Goal: Transaction & Acquisition: Purchase product/service

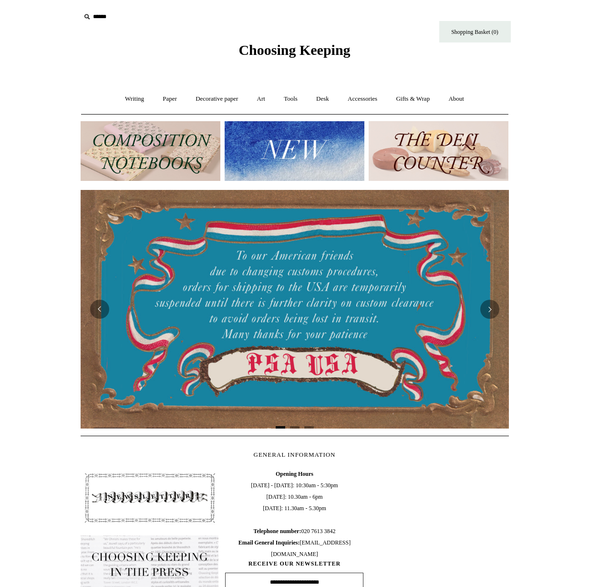
click at [459, 141] on img at bounding box center [439, 151] width 140 height 60
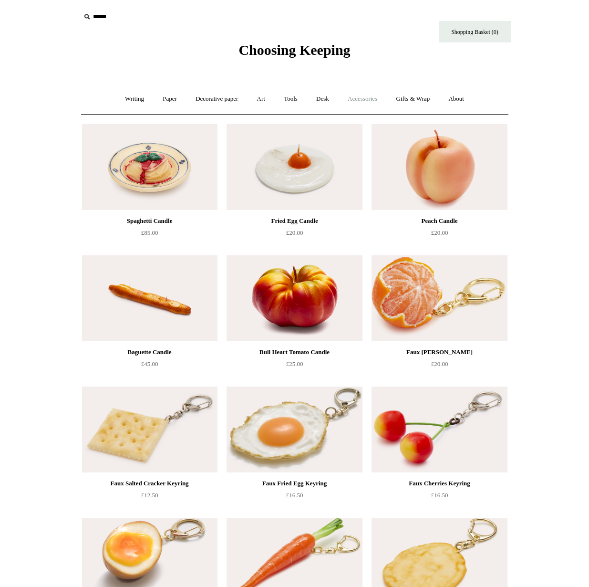
click at [373, 101] on link "Accessories +" at bounding box center [362, 98] width 47 height 25
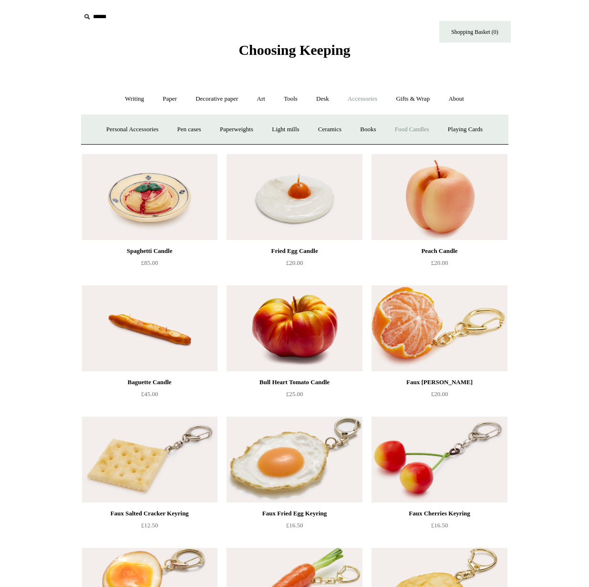
click at [413, 131] on link "Food Candles" at bounding box center [413, 129] width 52 height 25
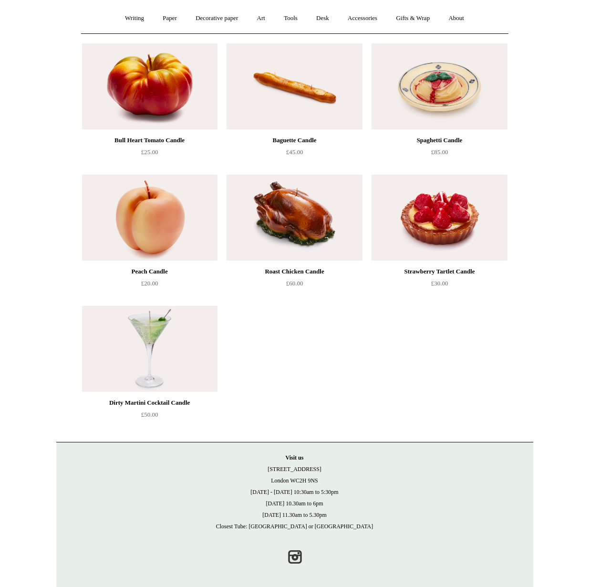
scroll to position [85, 0]
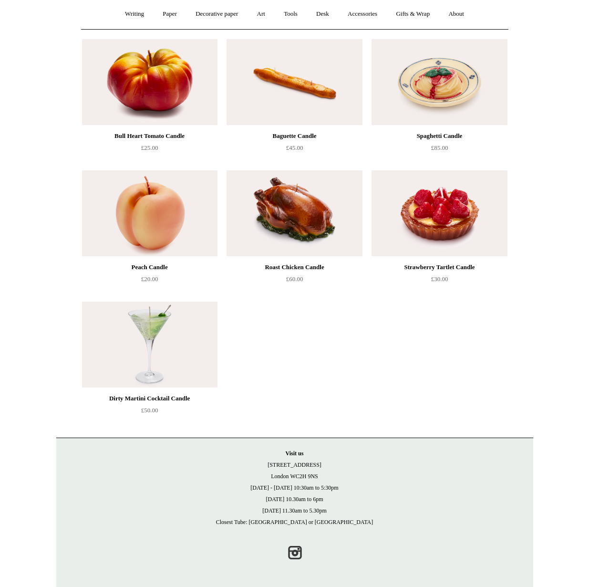
click at [309, 359] on ul "Bull Heart Tomato Candle £25.00 Baguette Candle" at bounding box center [305, 231] width 455 height 394
